Goal: Check status: Check status

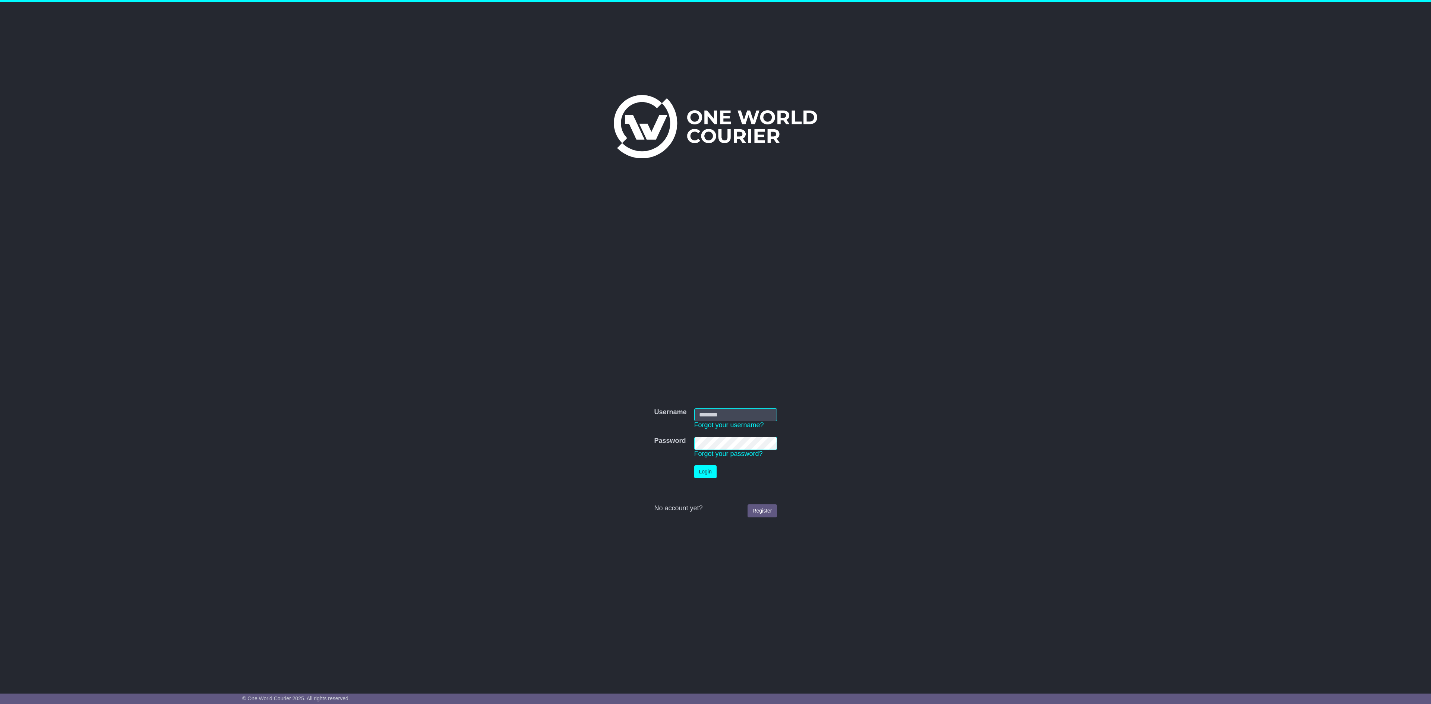
type input "**********"
click at [704, 475] on button "Login" at bounding box center [705, 471] width 22 height 13
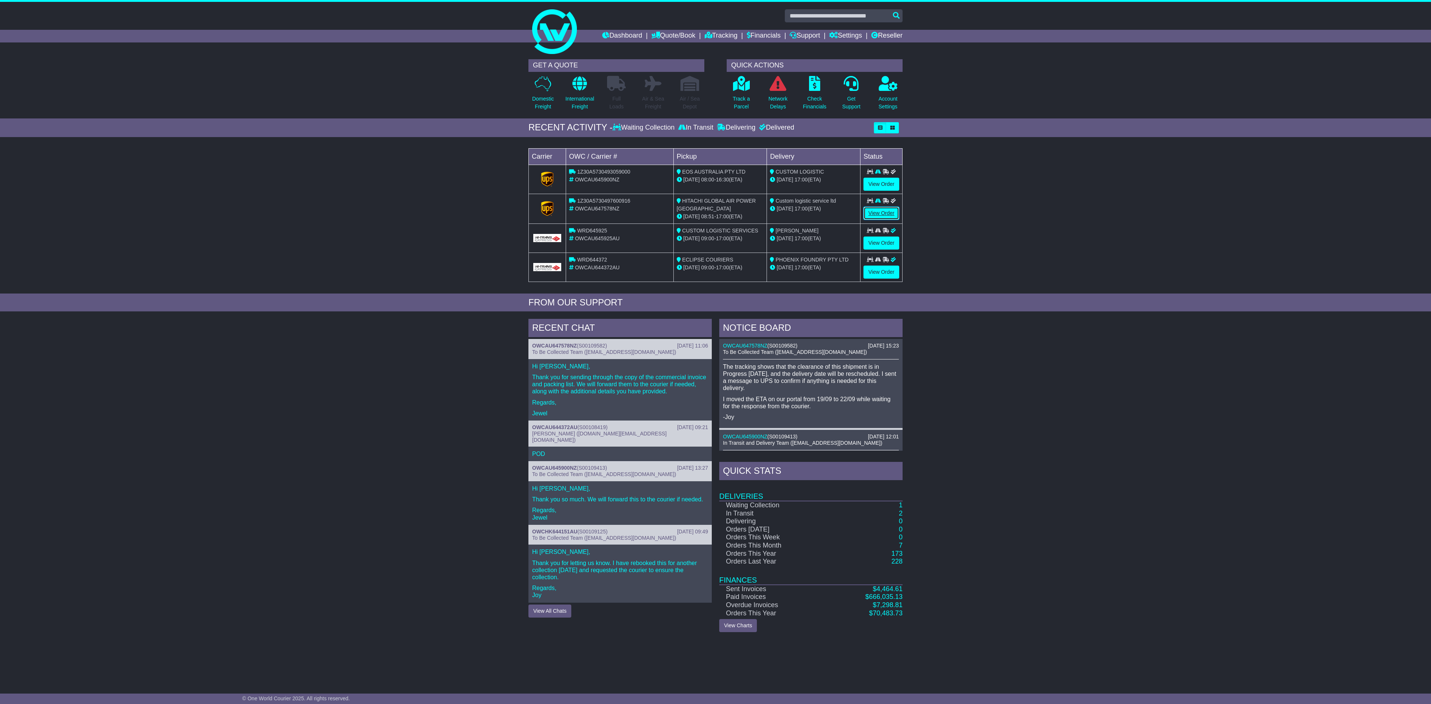
click at [882, 220] on link "View Order" at bounding box center [881, 213] width 36 height 13
